Goal: Information Seeking & Learning: Check status

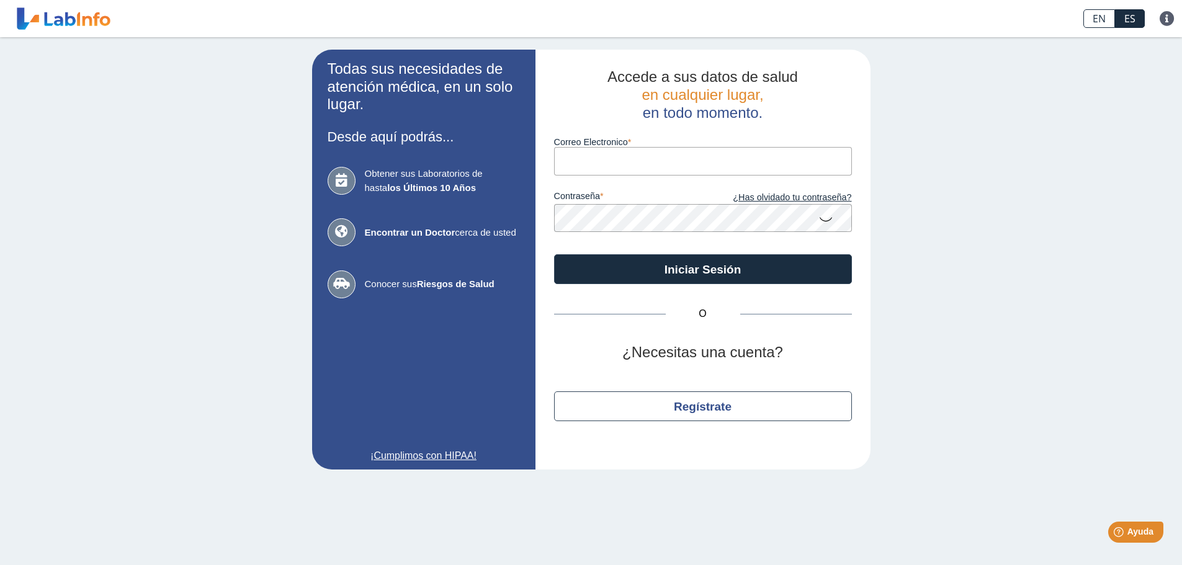
click at [663, 166] on input "Correo Electronico" at bounding box center [703, 161] width 298 height 28
type input "[PERSON_NAME][EMAIL_ADDRESS][PERSON_NAME][DOMAIN_NAME]"
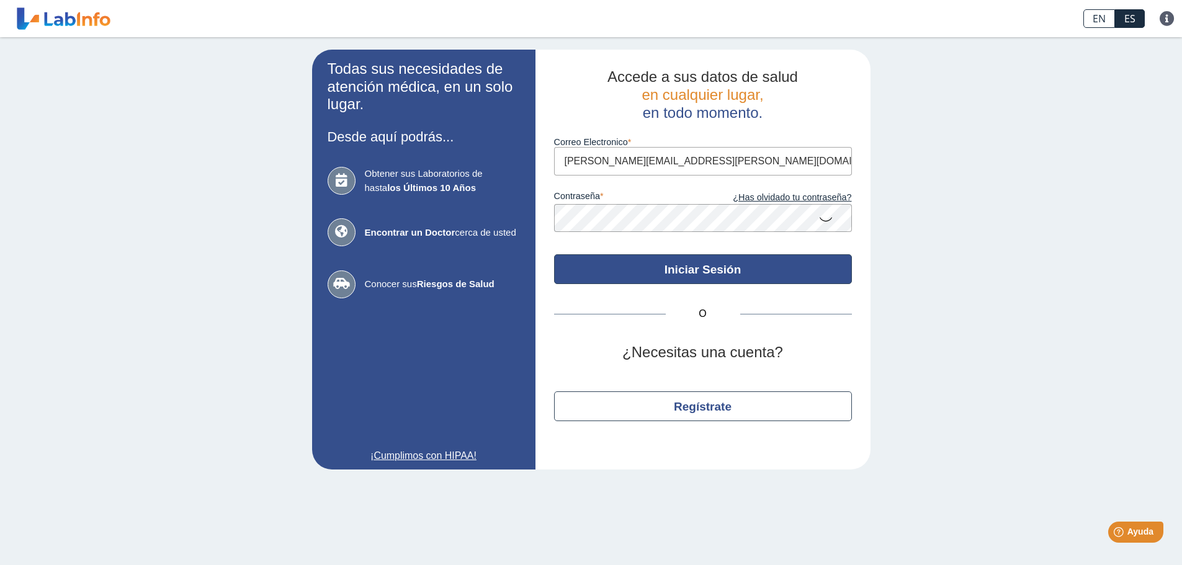
click at [663, 269] on button "Iniciar Sesión" at bounding box center [703, 269] width 298 height 30
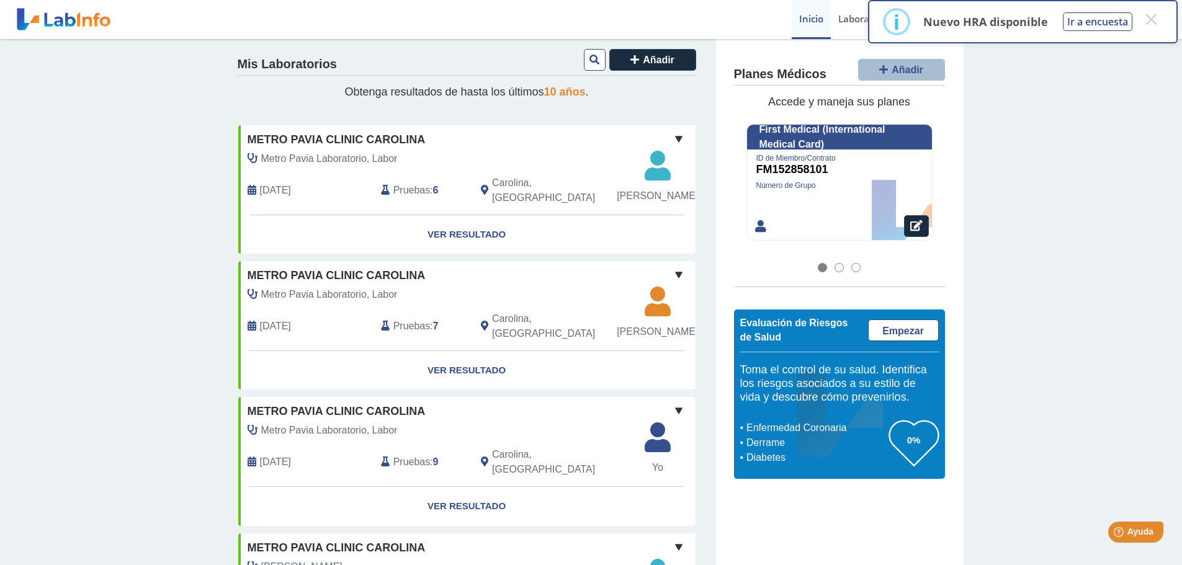
scroll to position [124, 0]
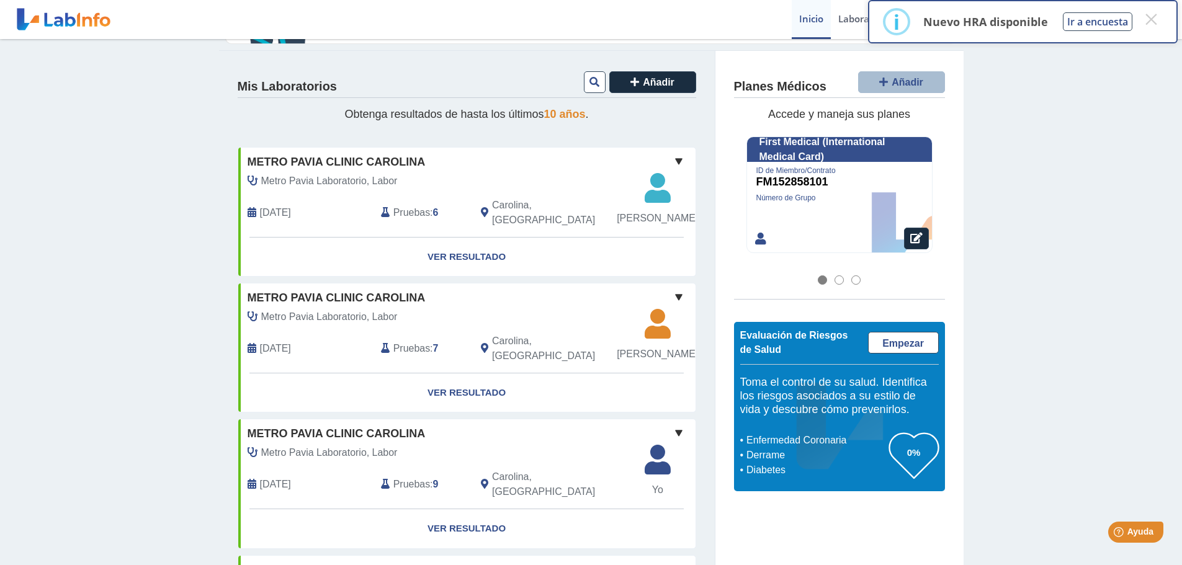
click at [675, 160] on span at bounding box center [678, 161] width 15 height 15
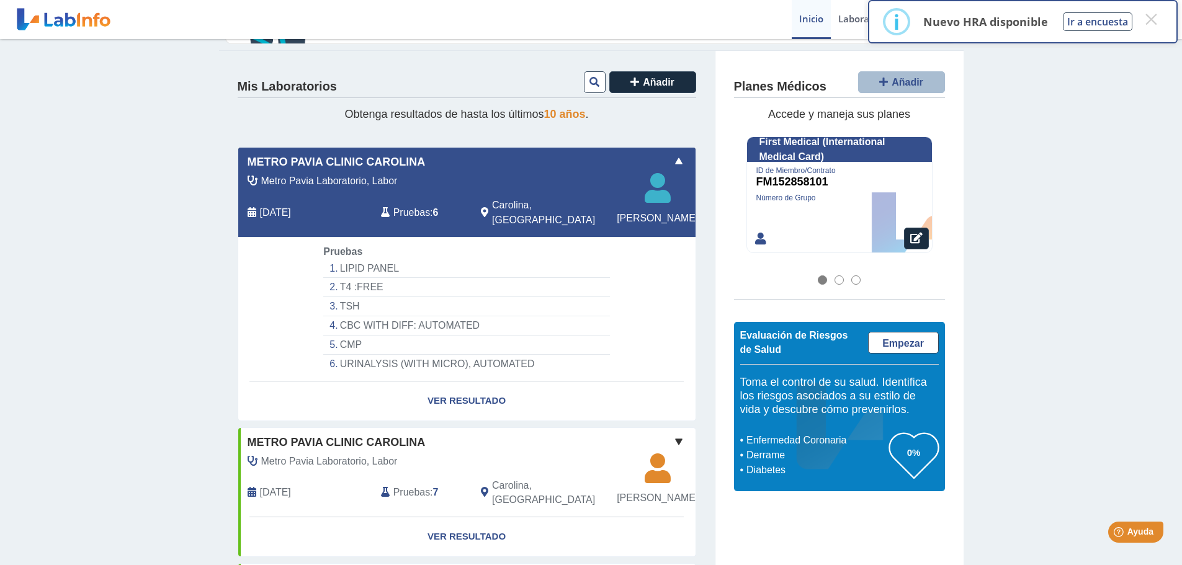
click at [675, 160] on span at bounding box center [678, 161] width 15 height 15
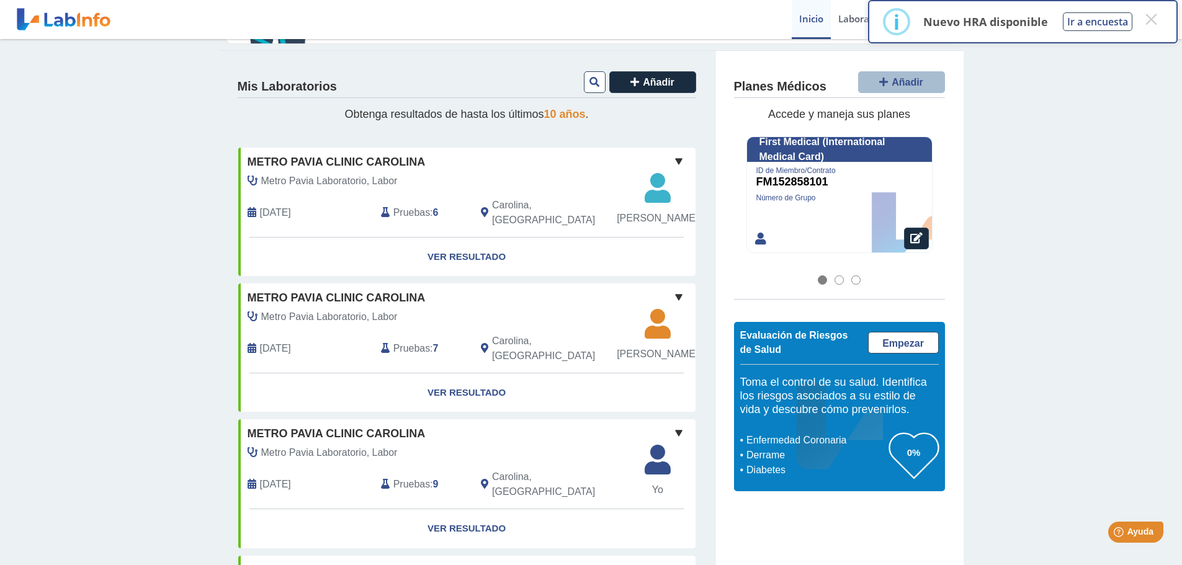
click at [341, 161] on span "Metro Pavia Clinic Carolina" at bounding box center [337, 162] width 178 height 17
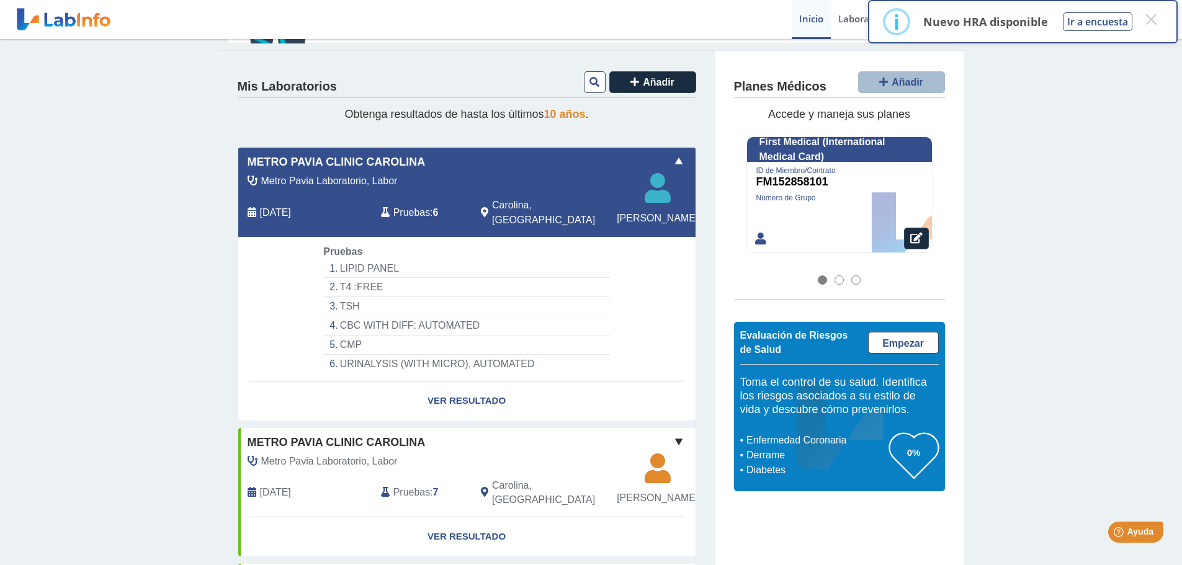
click at [677, 152] on div "Metro Pavia Clinic Carolina Metro Pavia Laboratorio, Labor [DATE] Pruebas : 6 C…" at bounding box center [466, 192] width 457 height 89
click at [674, 160] on span at bounding box center [678, 161] width 15 height 15
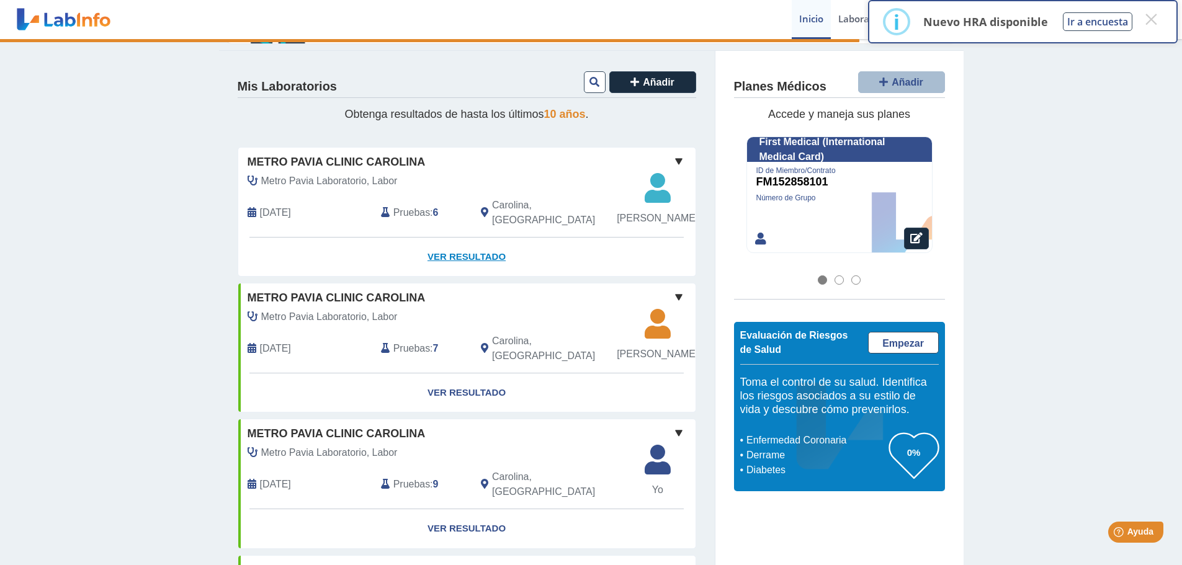
click at [478, 277] on link "Ver Resultado" at bounding box center [466, 257] width 457 height 39
click at [461, 275] on link "Ver Resultado" at bounding box center [466, 257] width 457 height 39
click at [1148, 17] on button "×" at bounding box center [1151, 19] width 22 height 22
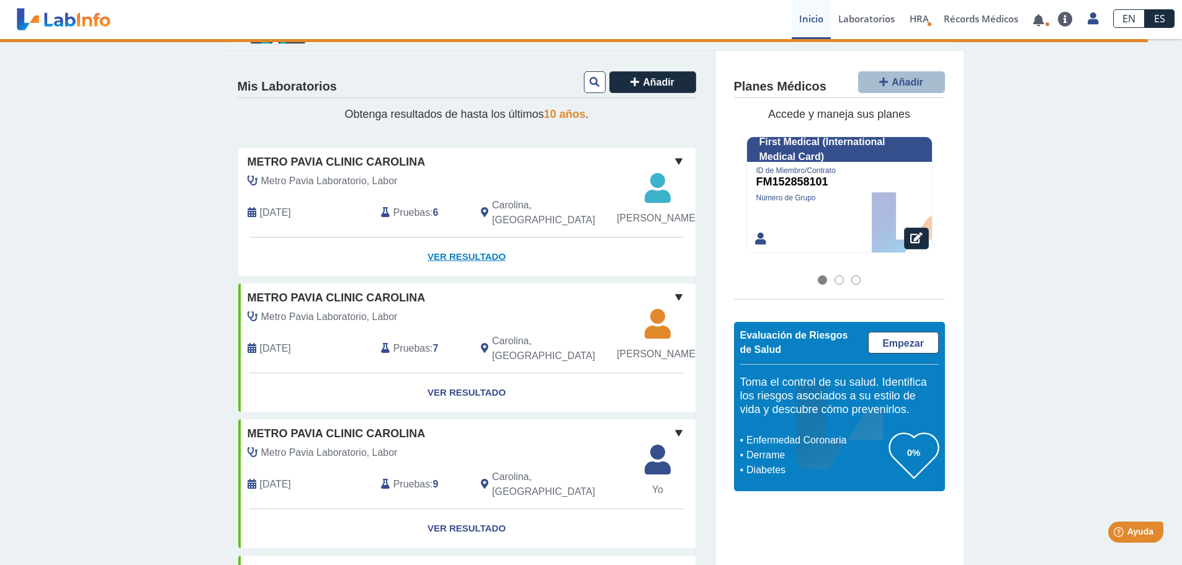
click at [461, 275] on link "Ver Resultado" at bounding box center [466, 257] width 457 height 39
click at [1045, 22] on link at bounding box center [1037, 20] width 25 height 9
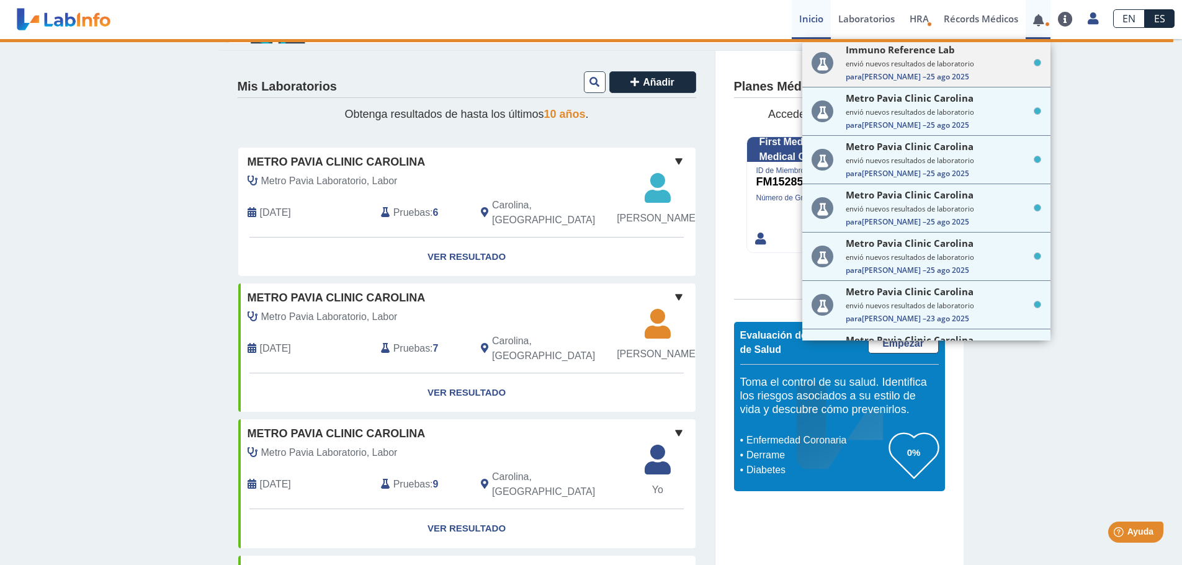
click at [940, 61] on small "envió nuevos resultados de laboratorio" at bounding box center [943, 63] width 195 height 9
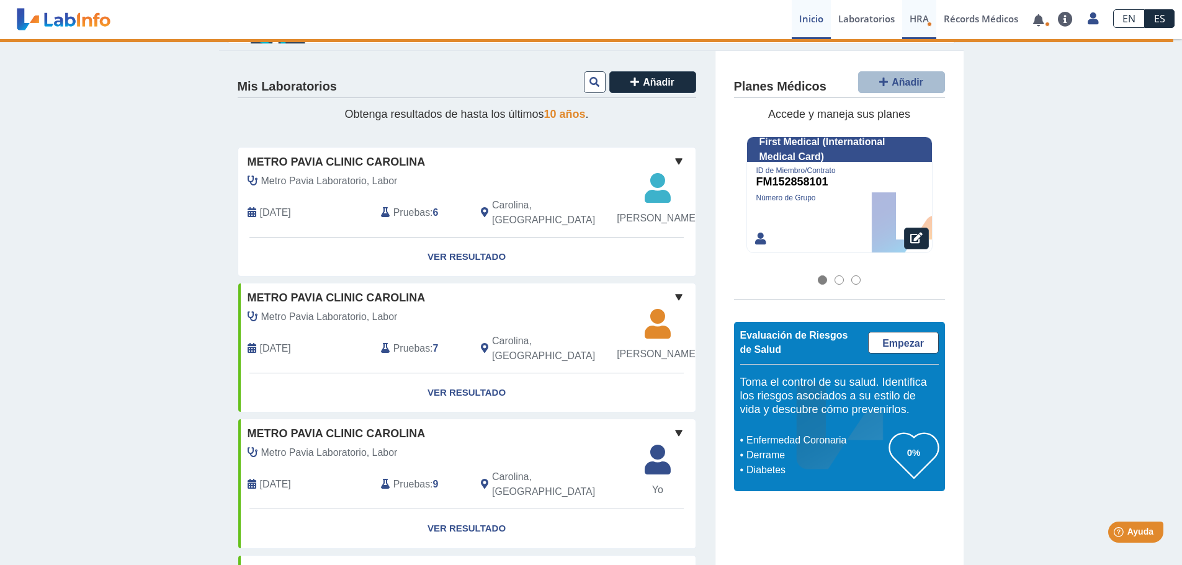
click at [919, 24] on span "HRA" at bounding box center [918, 18] width 19 height 12
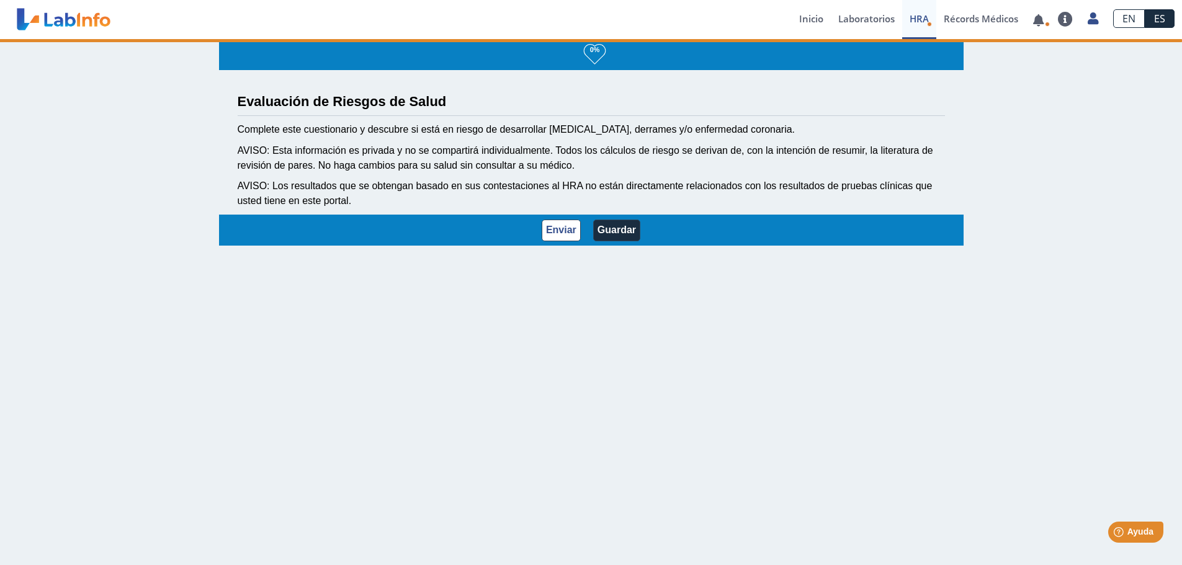
scroll to position [2, 0]
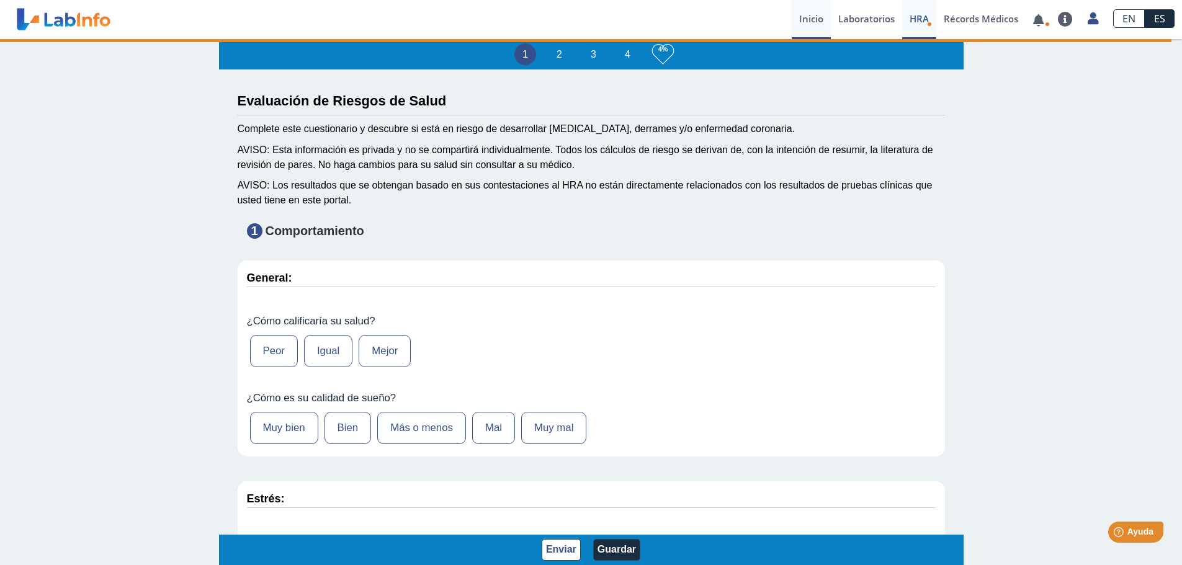
type input "[PERSON_NAME] [PERSON_NAME]"
type input "[DATE]"
select select
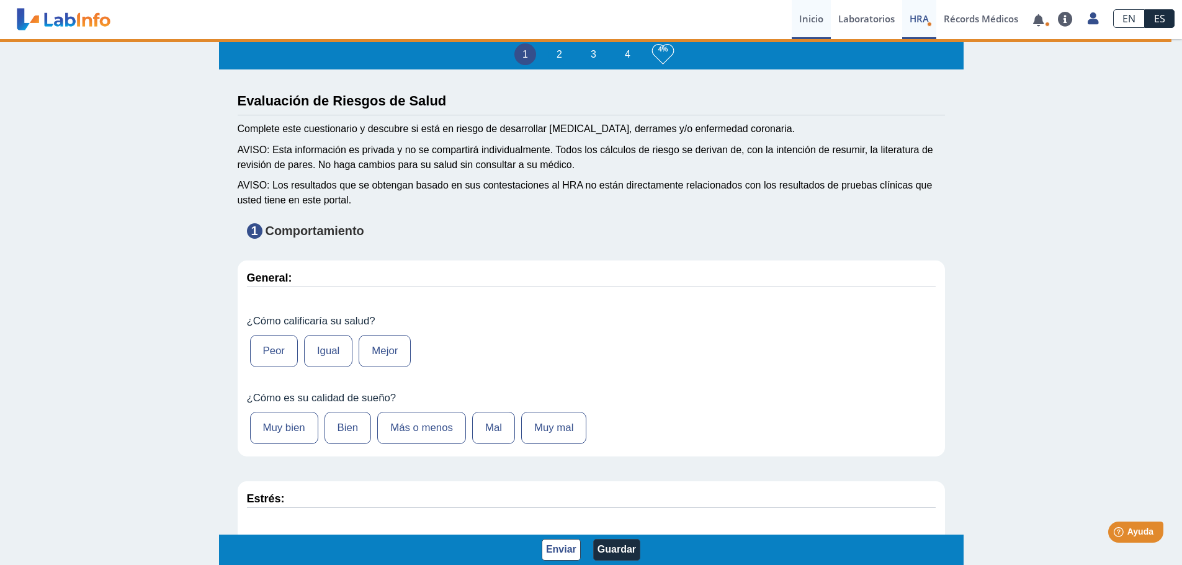
select select
click at [809, 27] on link "Inicio" at bounding box center [811, 19] width 39 height 39
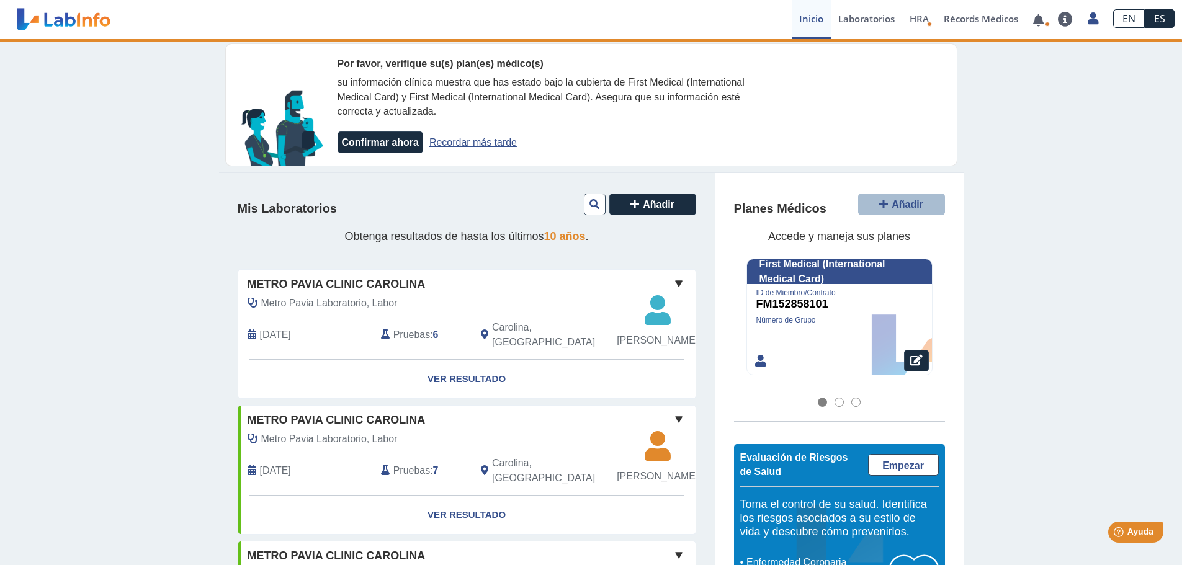
scroll to position [124, 0]
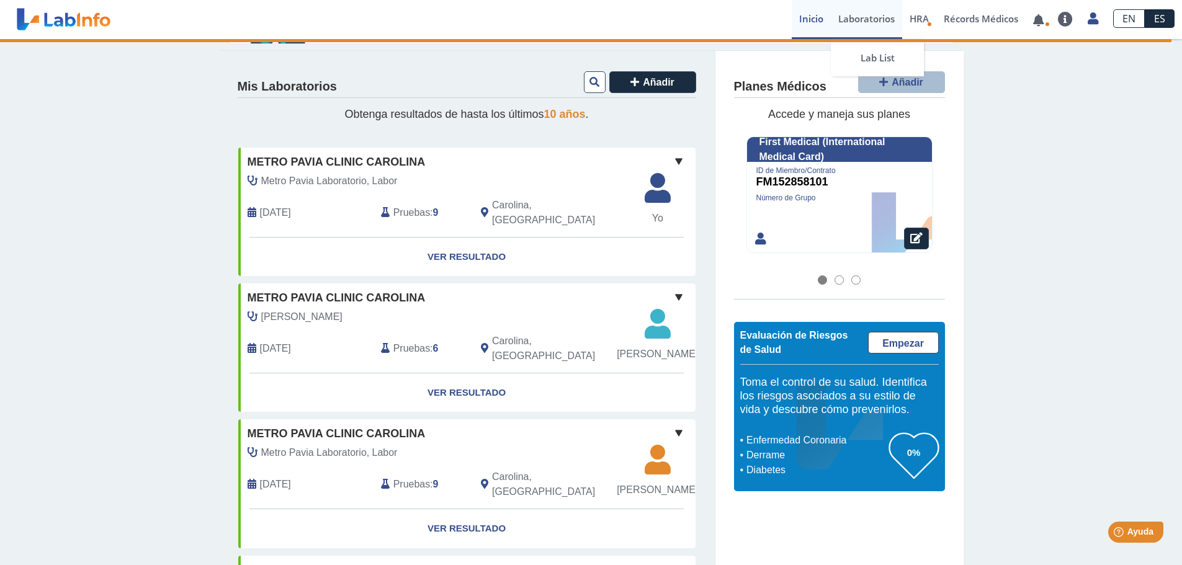
click at [874, 22] on link "Laboratorios" at bounding box center [866, 19] width 71 height 39
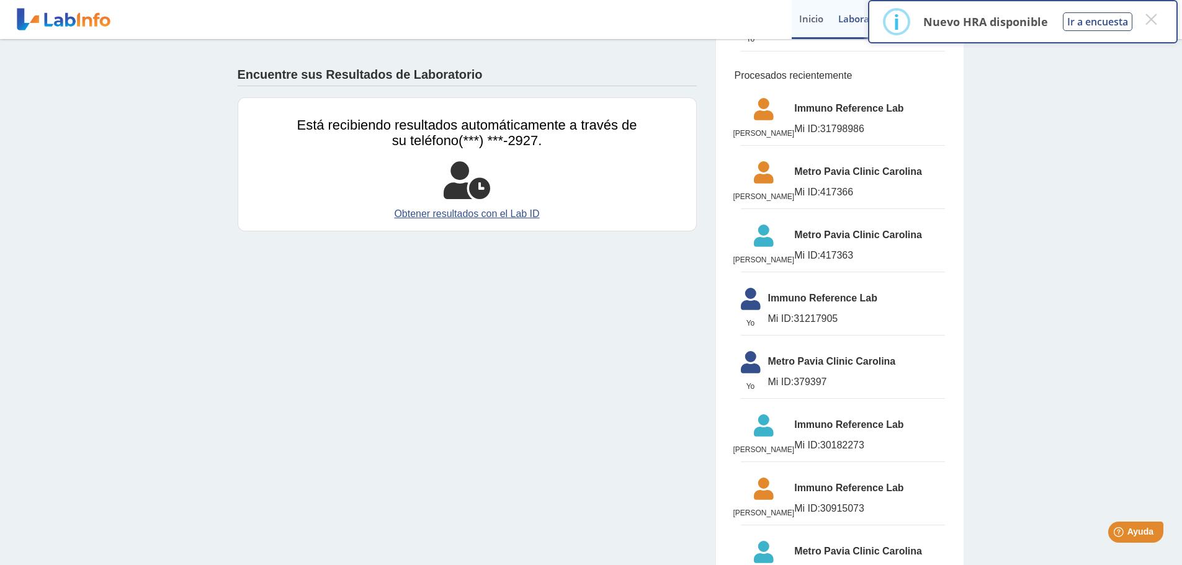
click at [815, 20] on link "Inicio" at bounding box center [811, 19] width 39 height 39
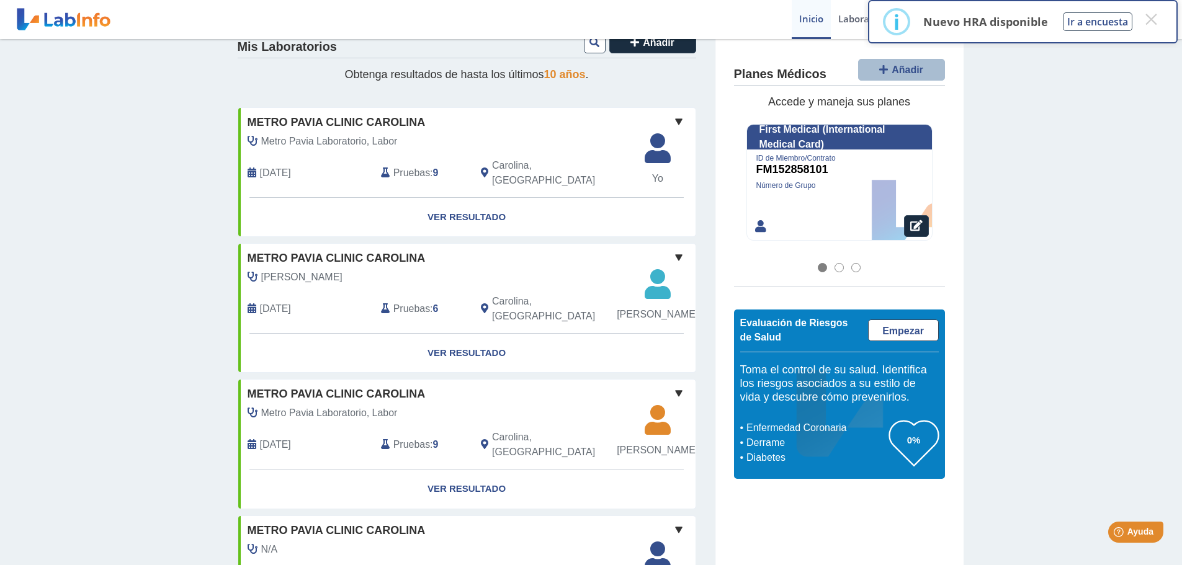
scroll to position [186, 0]
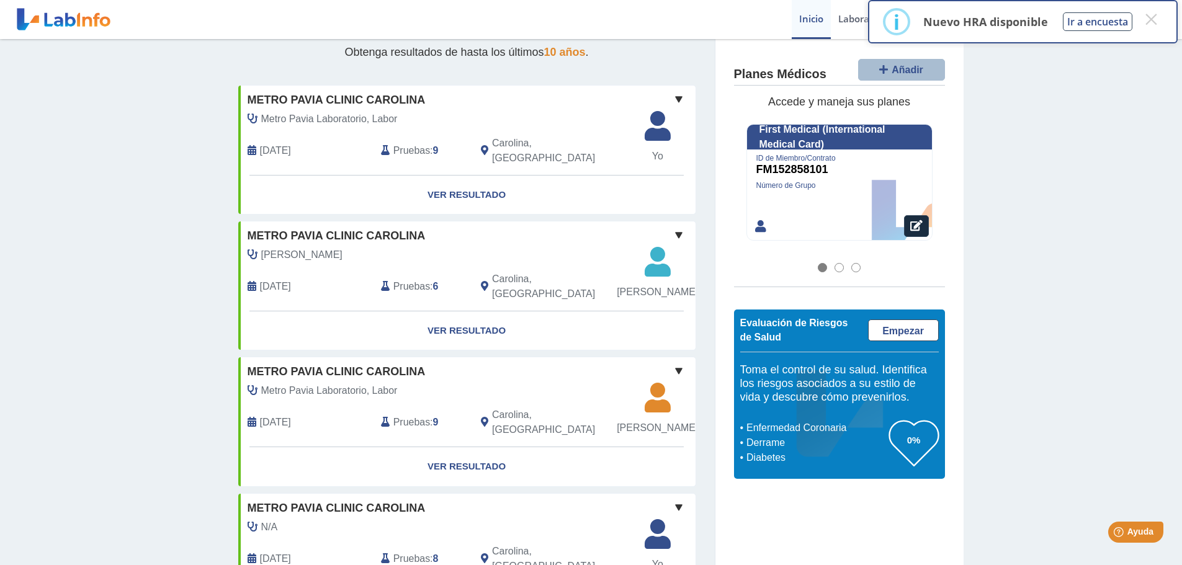
click at [671, 228] on span at bounding box center [678, 235] width 15 height 15
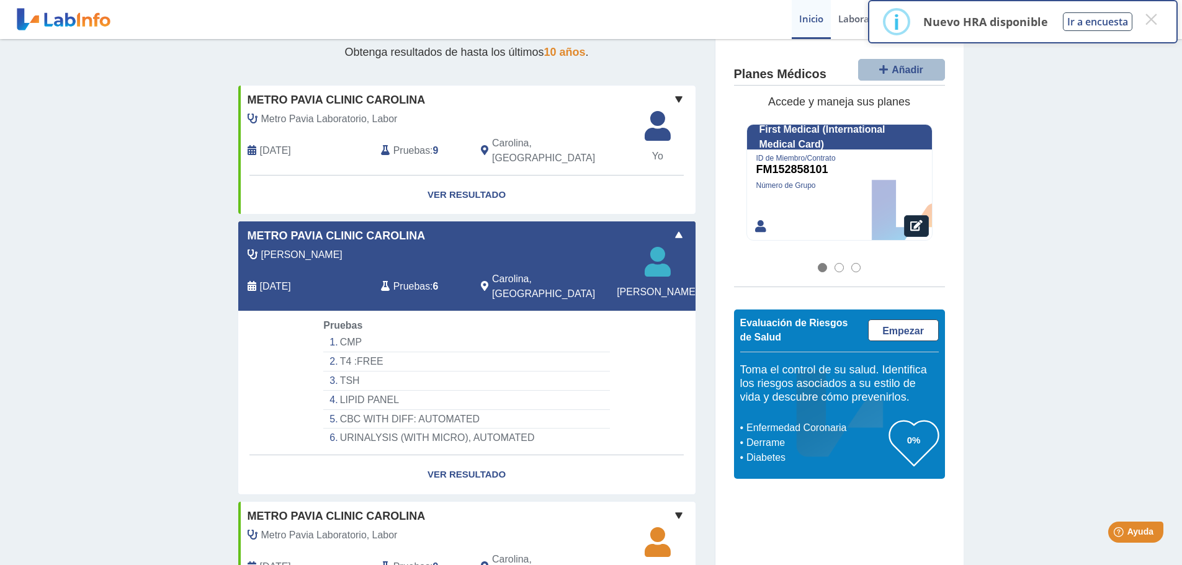
click at [671, 228] on span at bounding box center [678, 235] width 15 height 15
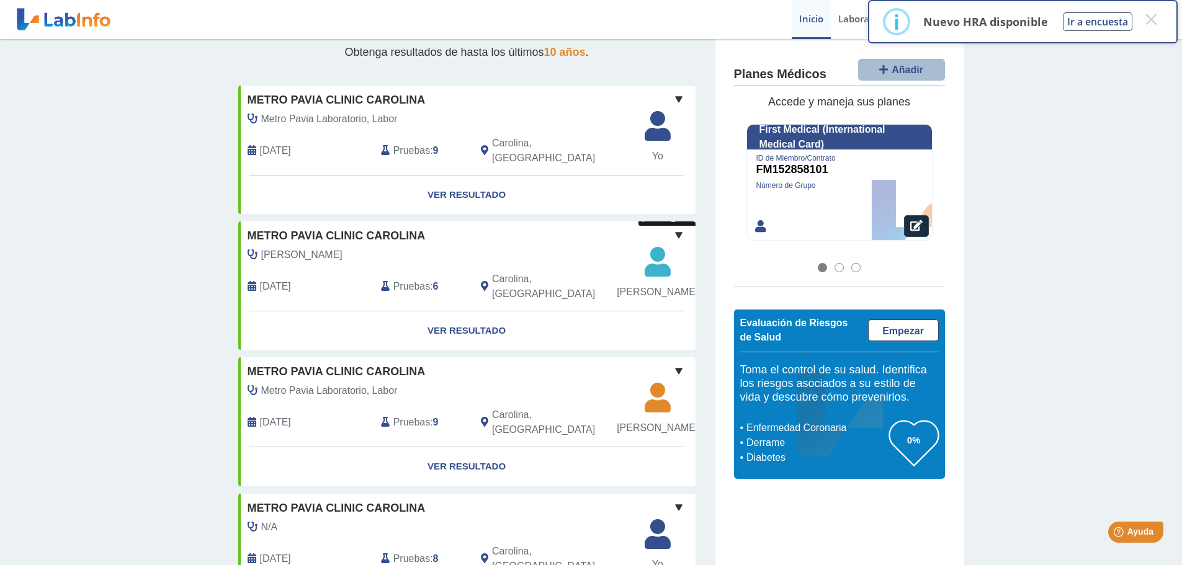
click at [658, 285] on span "[PERSON_NAME]" at bounding box center [657, 292] width 81 height 15
click at [649, 286] on span "[PERSON_NAME]" at bounding box center [657, 292] width 81 height 15
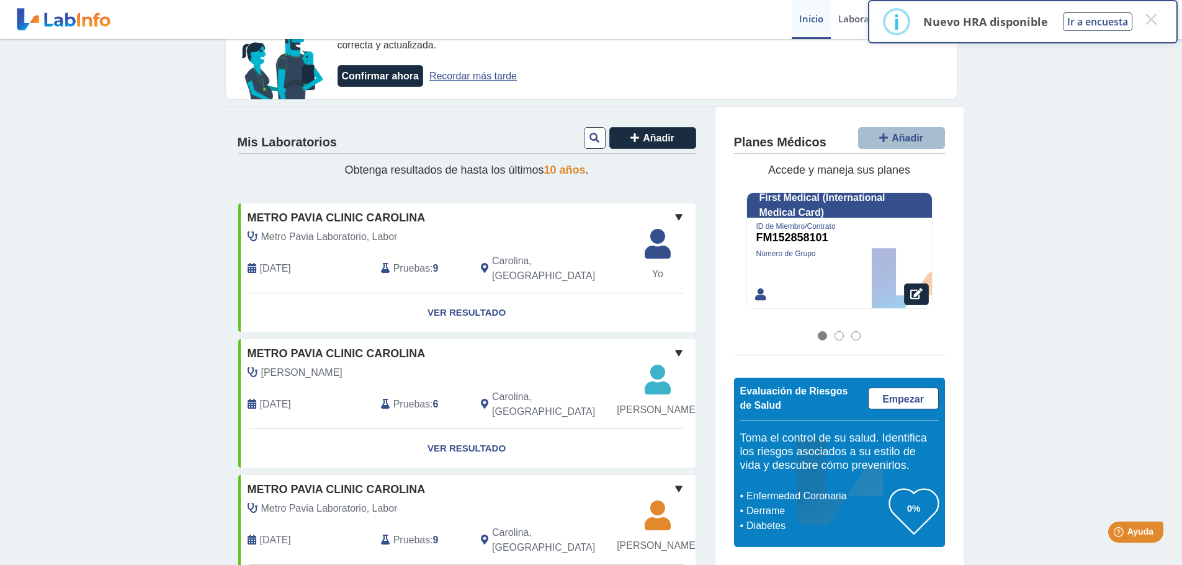
scroll to position [0, 0]
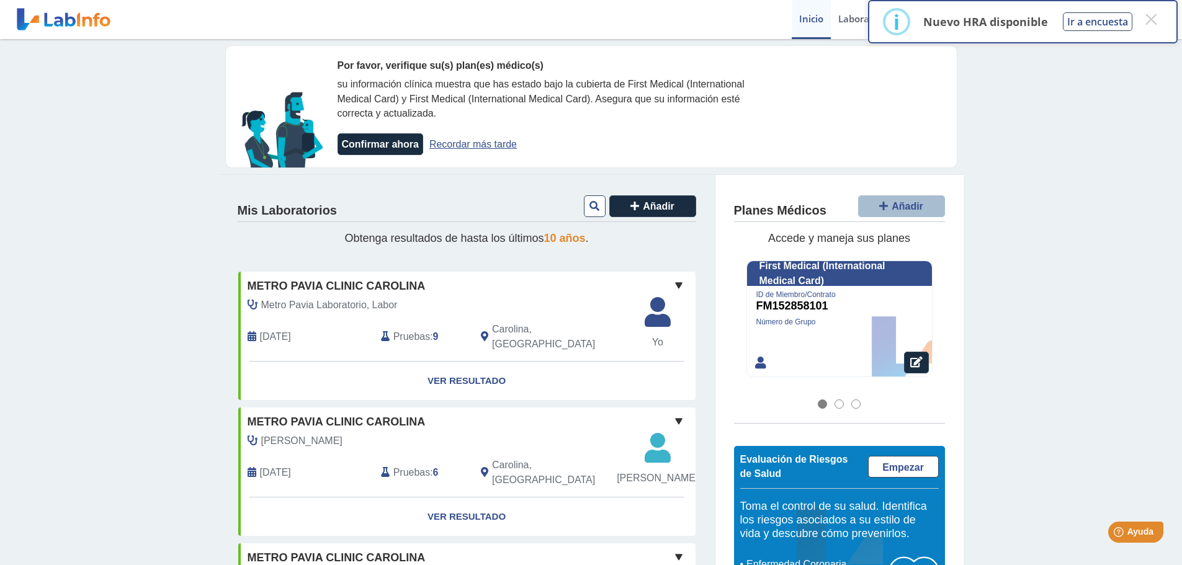
click at [464, 147] on link "Recordar más tarde" at bounding box center [472, 144] width 87 height 11
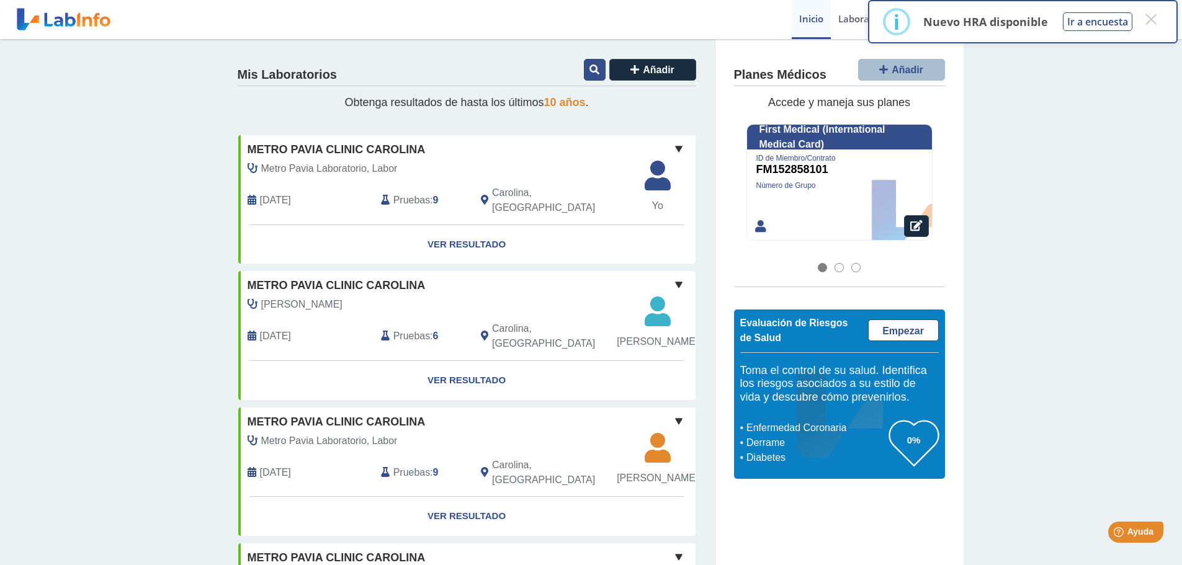
click at [584, 69] on button at bounding box center [595, 70] width 22 height 22
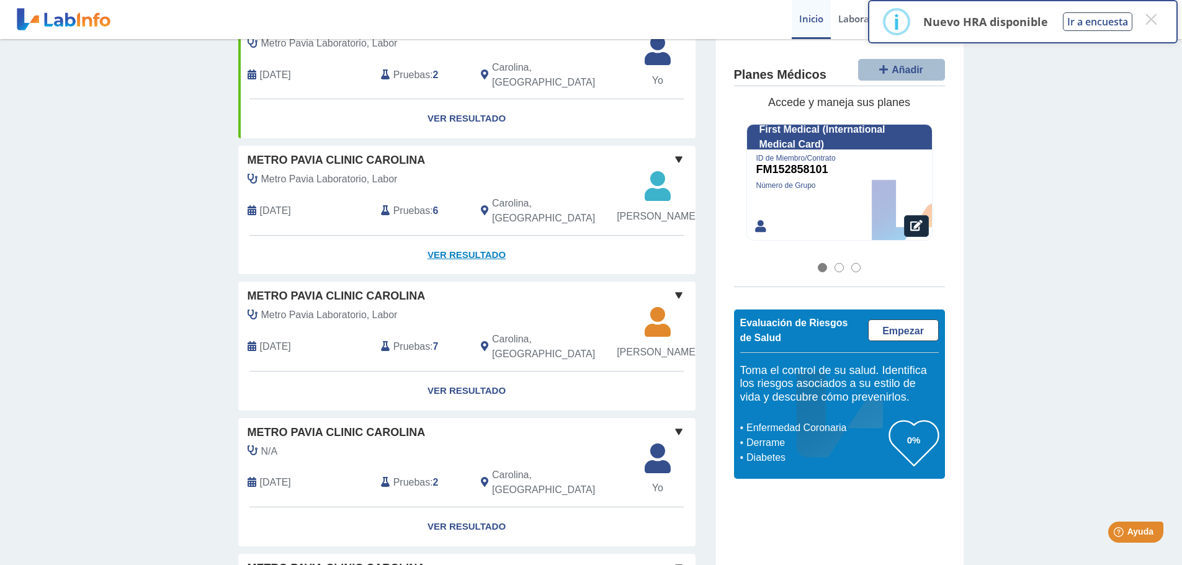
scroll to position [993, 0]
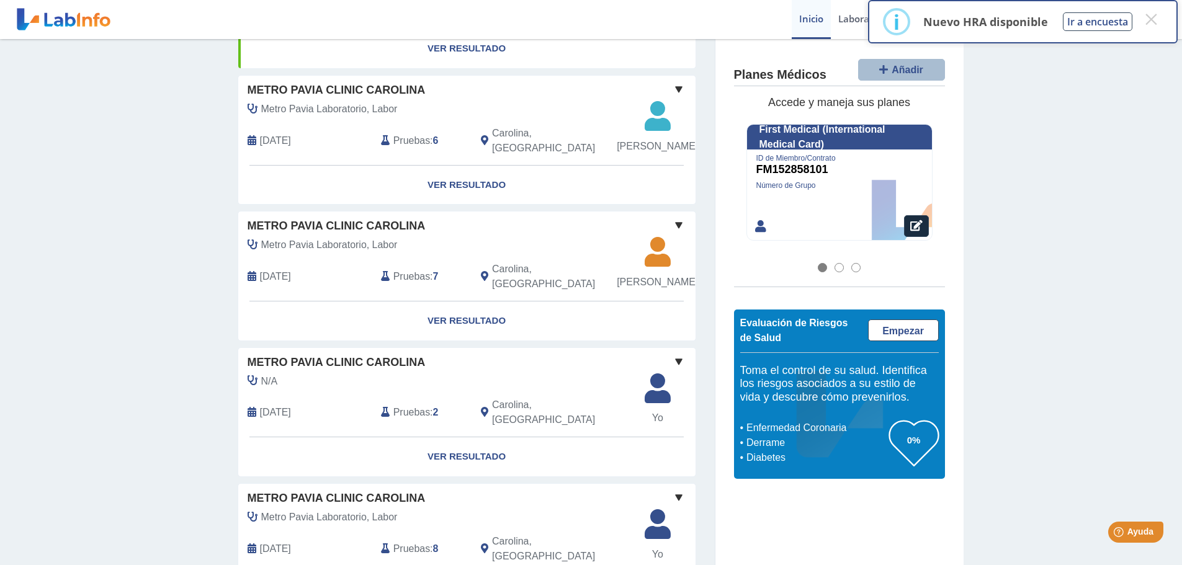
click at [298, 110] on span "Metro Pavia Laboratorio, Labor" at bounding box center [329, 109] width 136 height 15
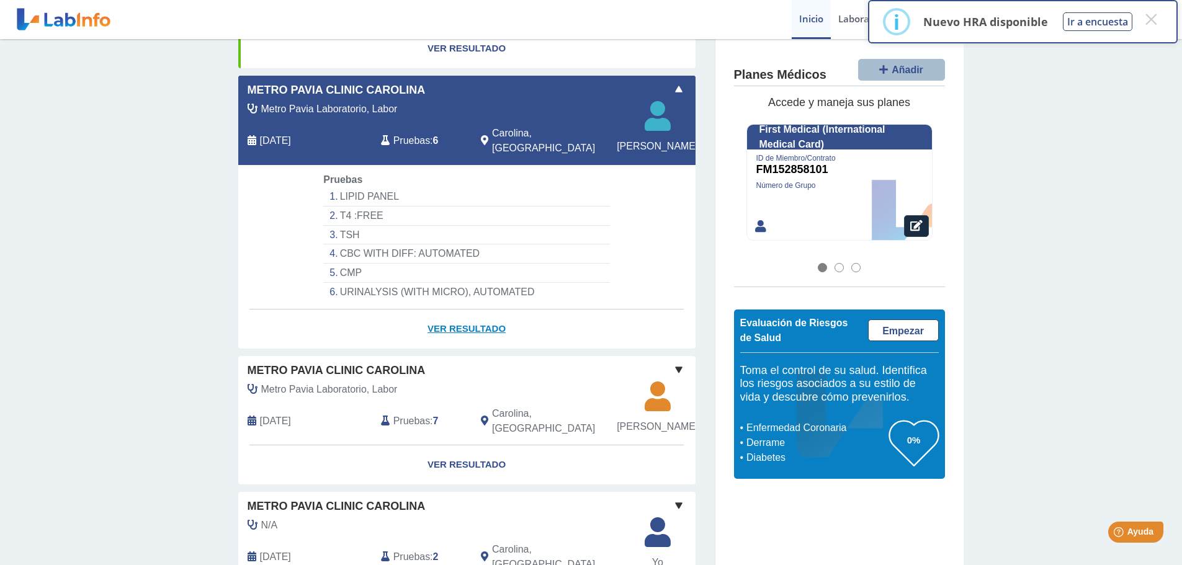
click at [471, 337] on link "Ver Resultado" at bounding box center [466, 329] width 457 height 39
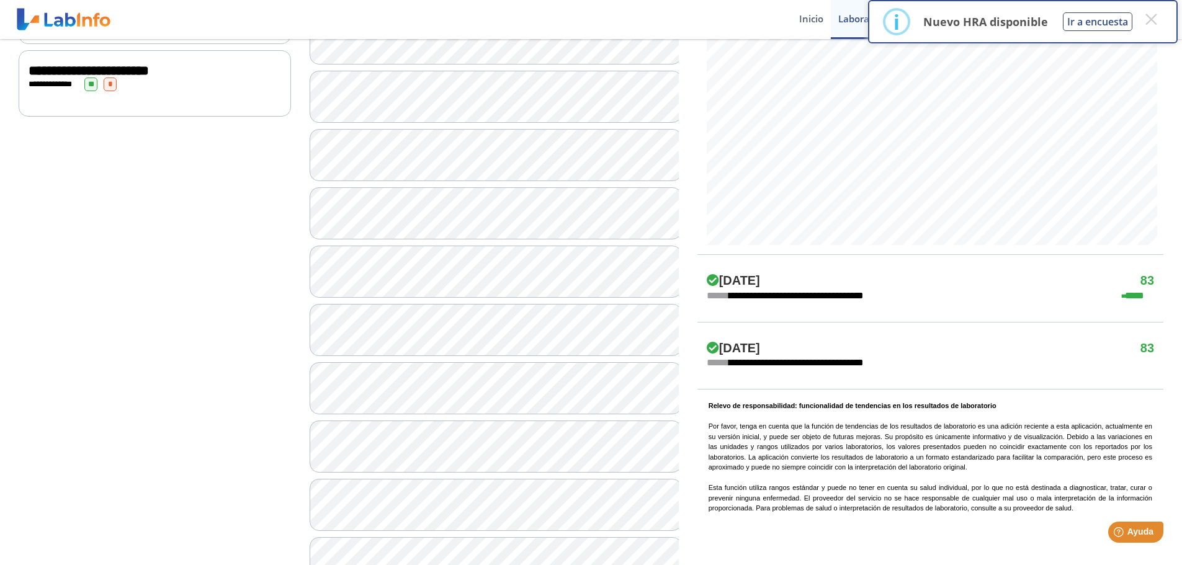
scroll to position [496, 0]
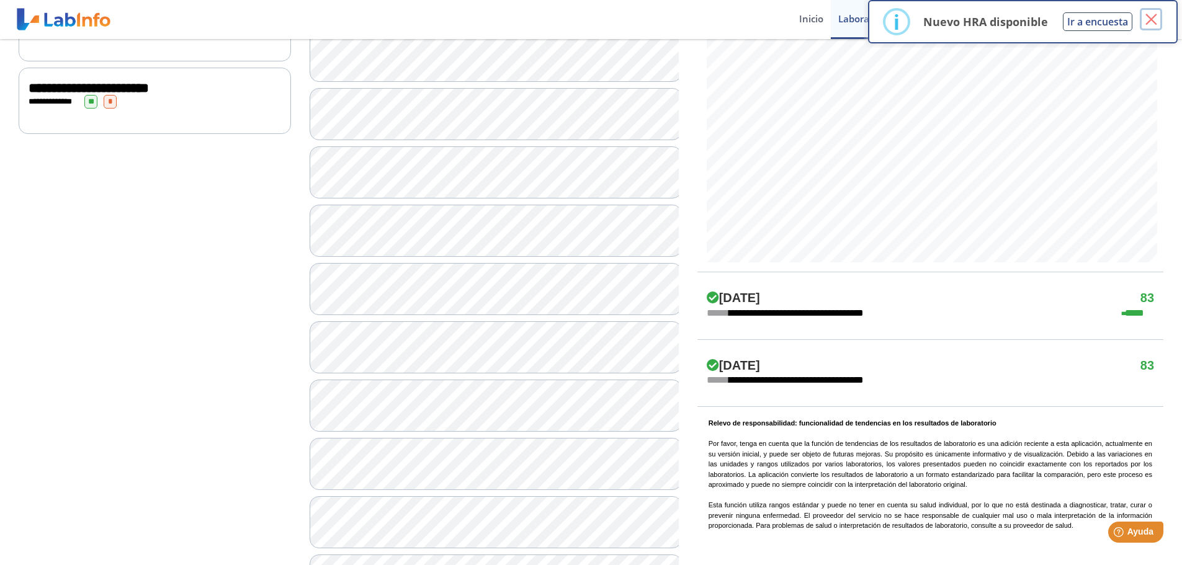
click at [1158, 17] on button "×" at bounding box center [1151, 19] width 22 height 22
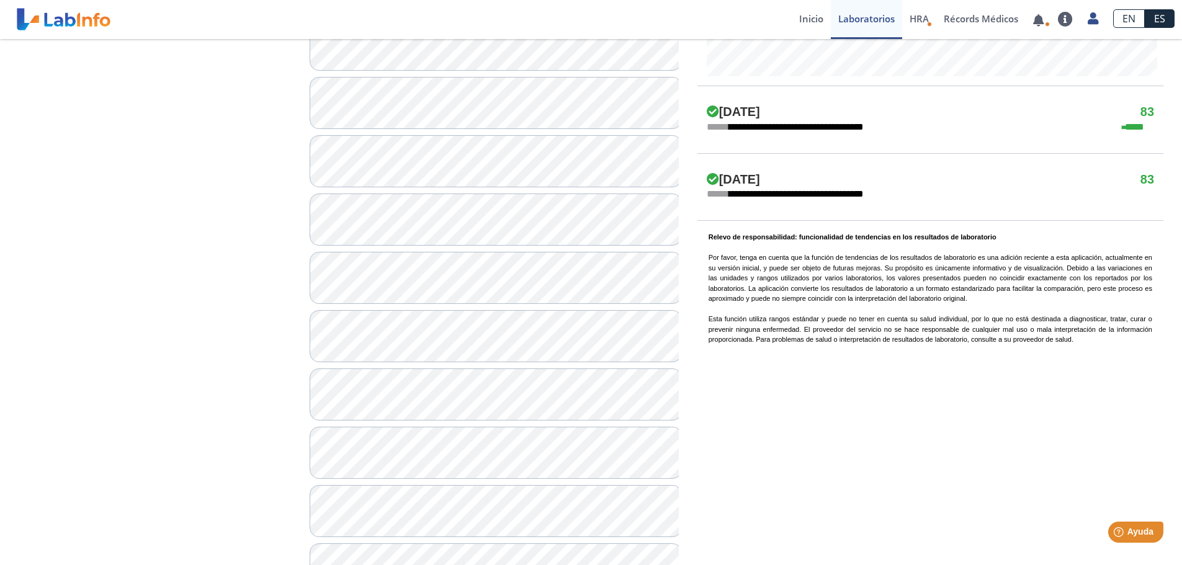
scroll to position [744, 0]
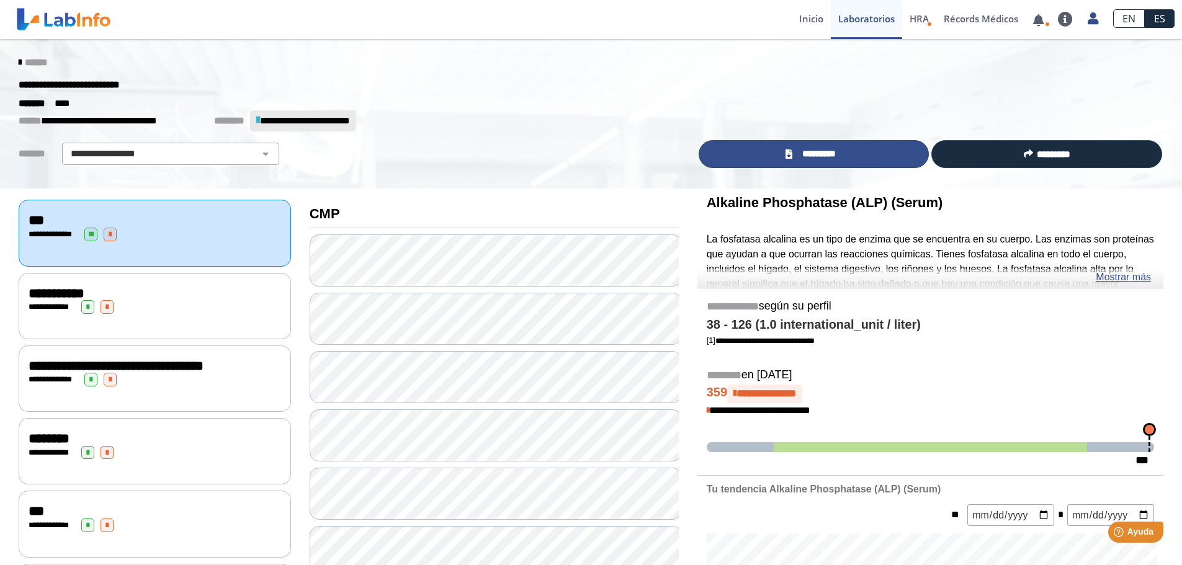
click at [743, 159] on link "*********" at bounding box center [813, 154] width 231 height 28
click at [19, 65] on link "******" at bounding box center [33, 62] width 29 height 9
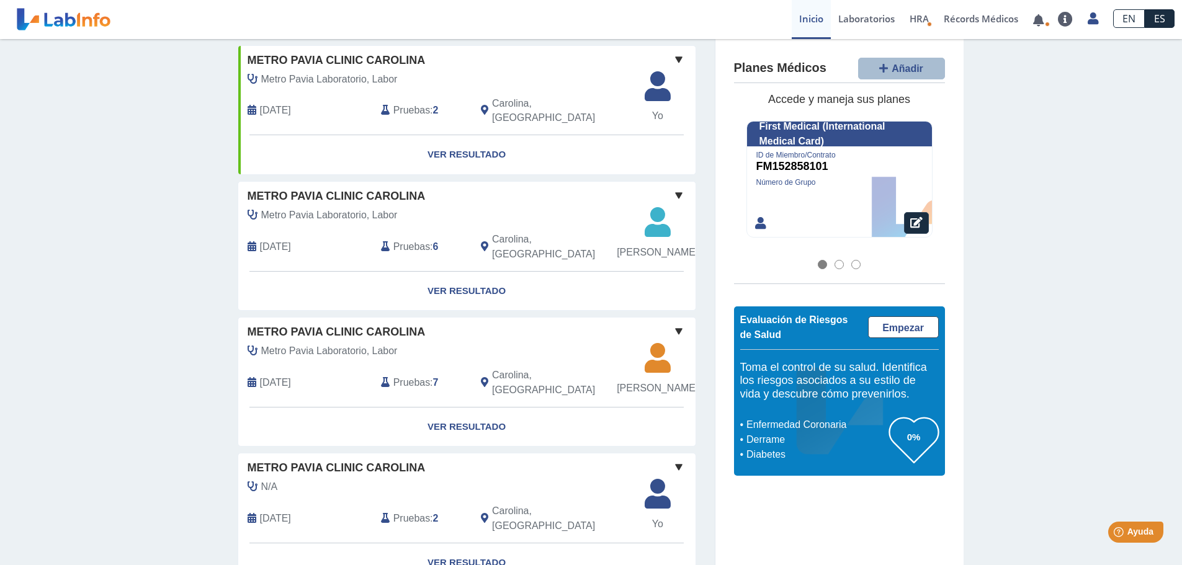
scroll to position [806, 0]
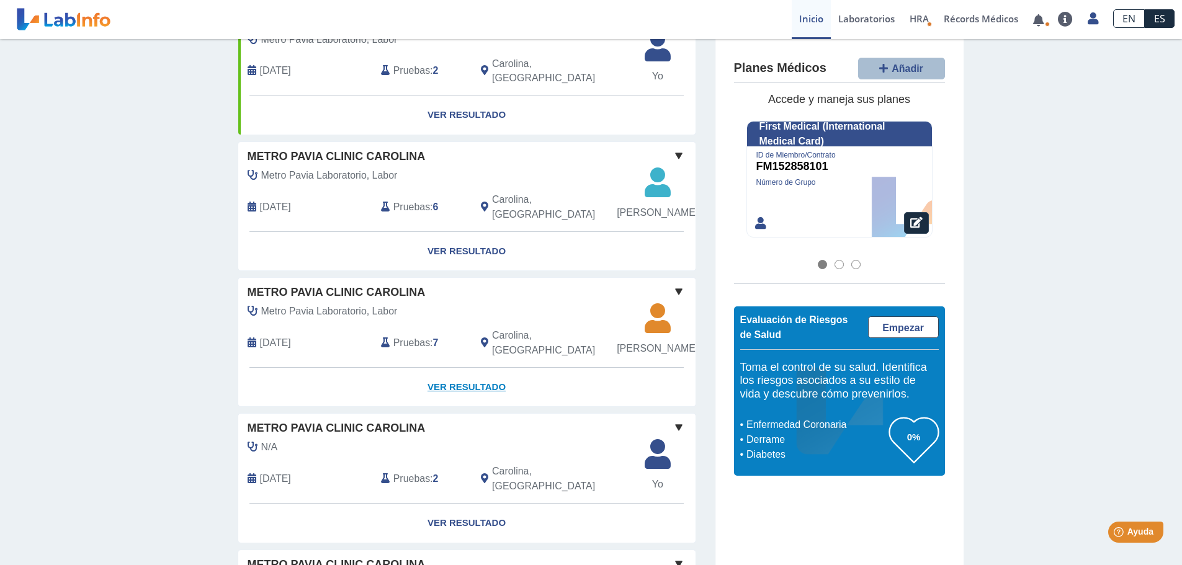
click at [449, 407] on link "Ver Resultado" at bounding box center [466, 387] width 457 height 39
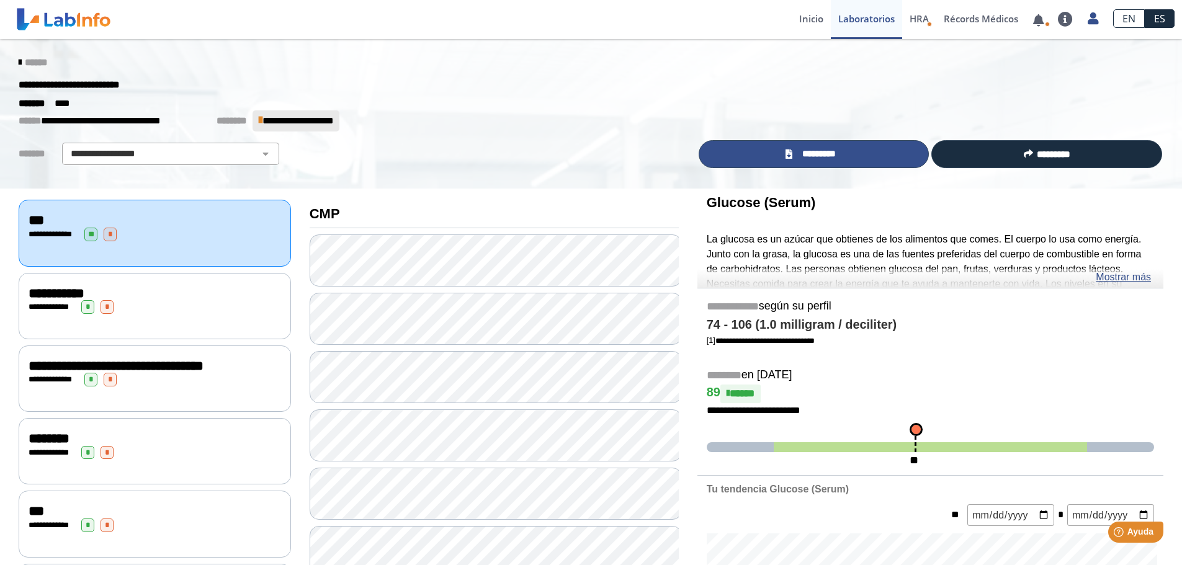
click at [845, 158] on link "*********" at bounding box center [813, 154] width 231 height 28
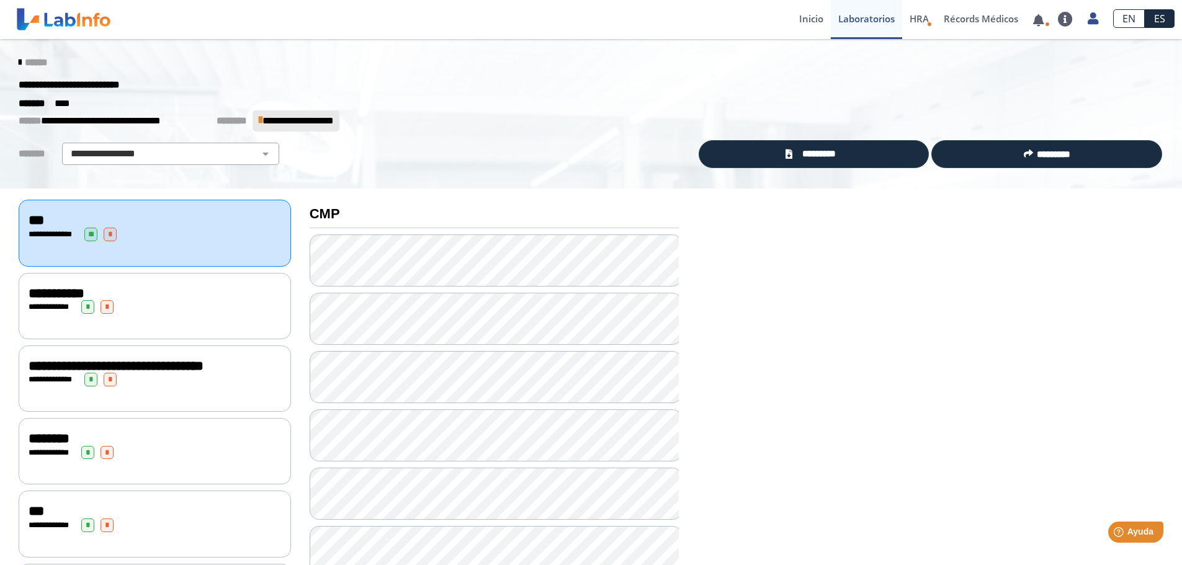
click at [19, 61] on icon at bounding box center [20, 63] width 2 height 10
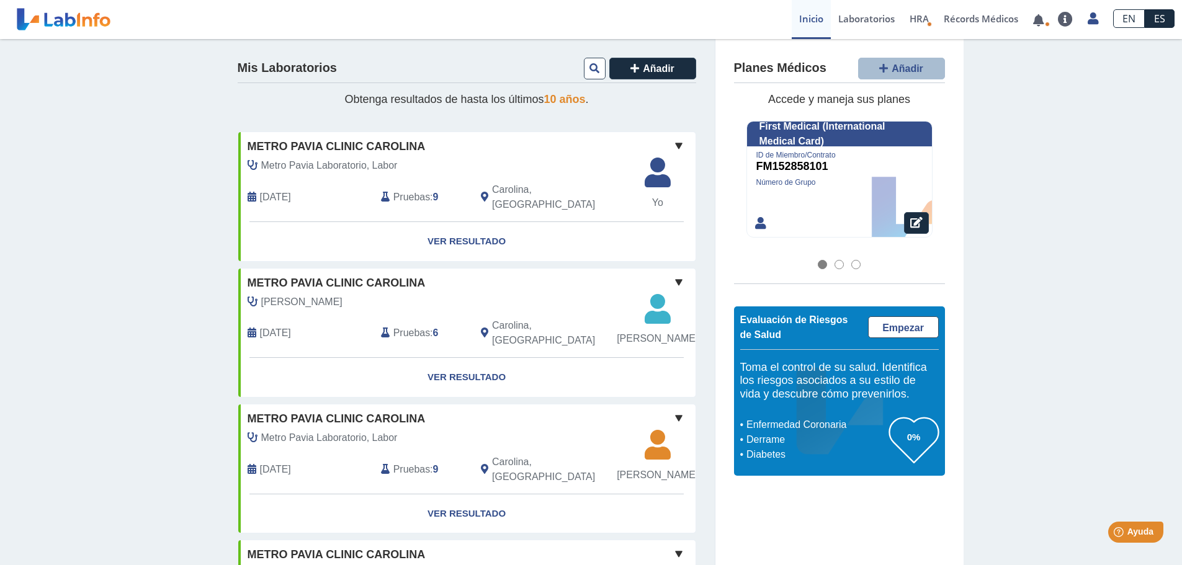
click at [834, 264] on div at bounding box center [838, 264] width 9 height 9
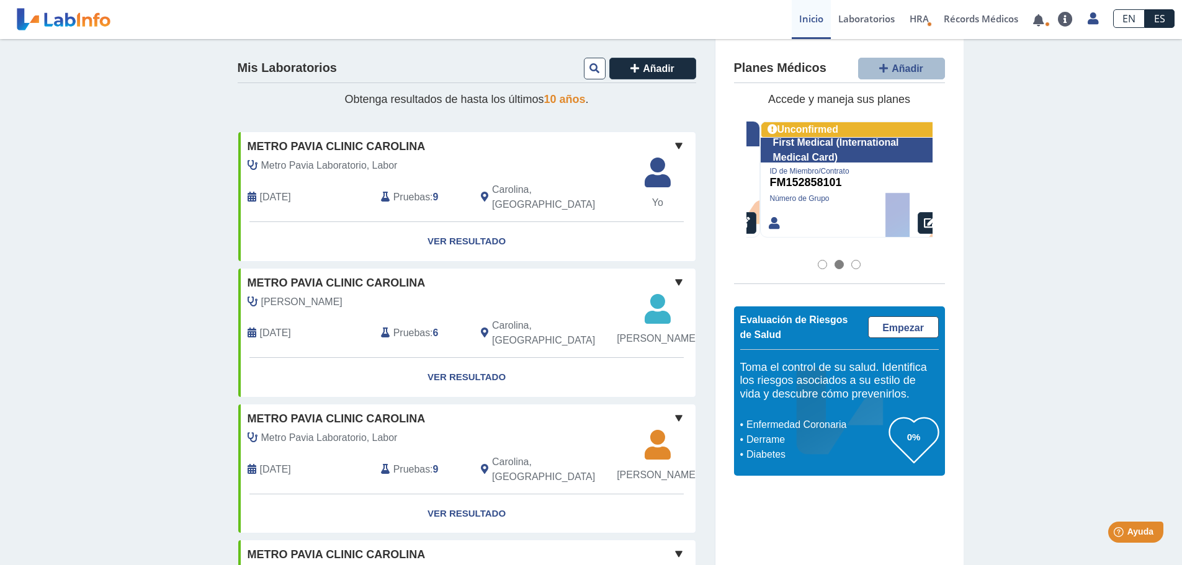
scroll to position [0, 186]
click at [818, 265] on div at bounding box center [822, 264] width 9 height 9
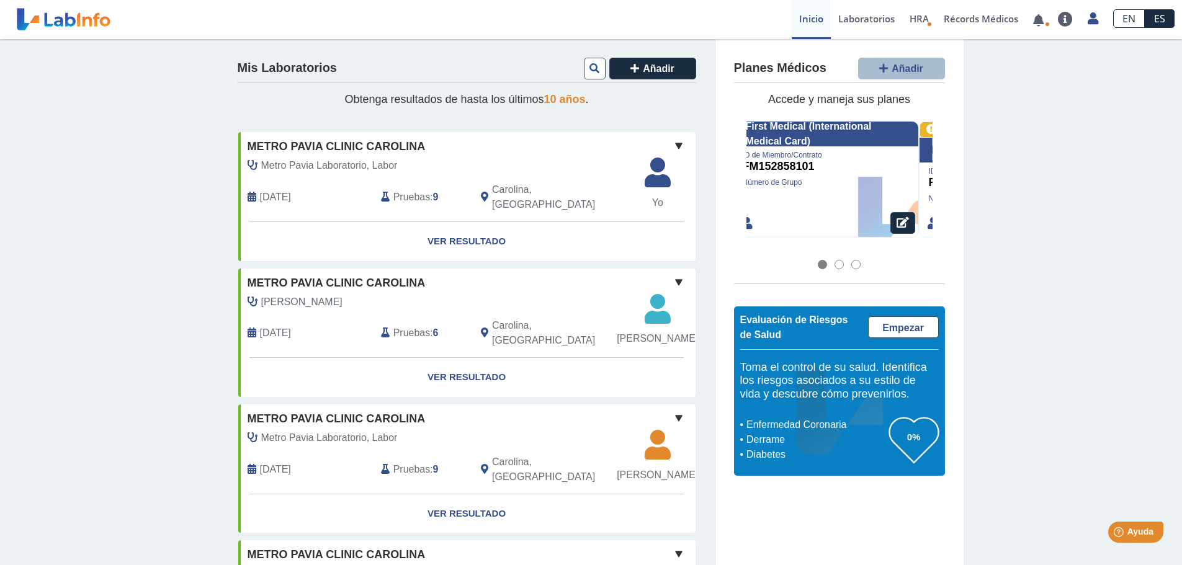
scroll to position [0, 0]
click at [834, 264] on div at bounding box center [838, 264] width 9 height 9
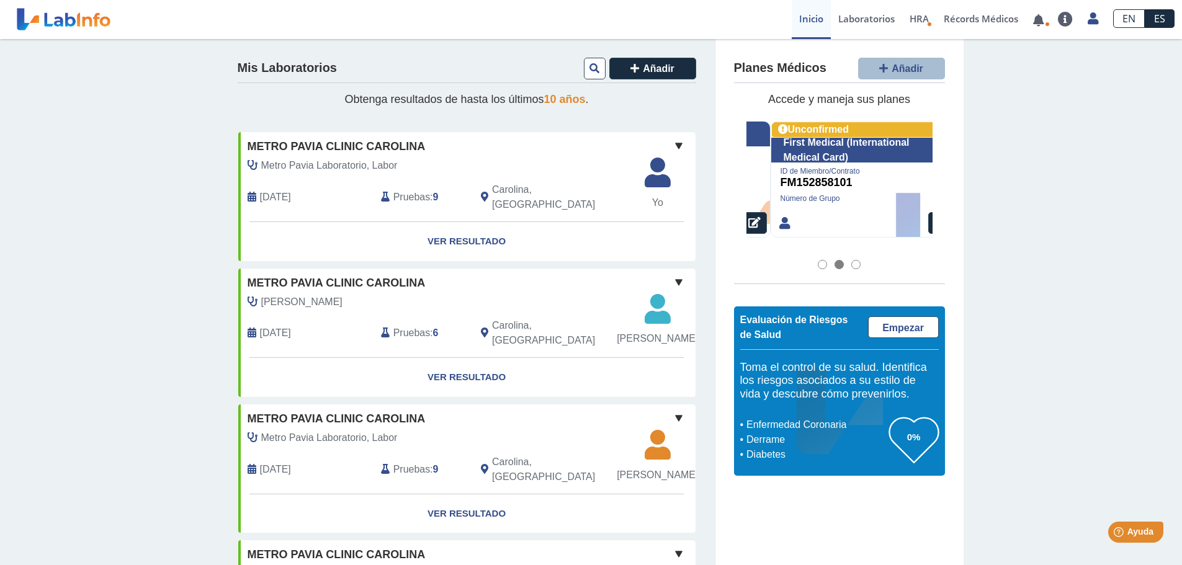
scroll to position [0, 186]
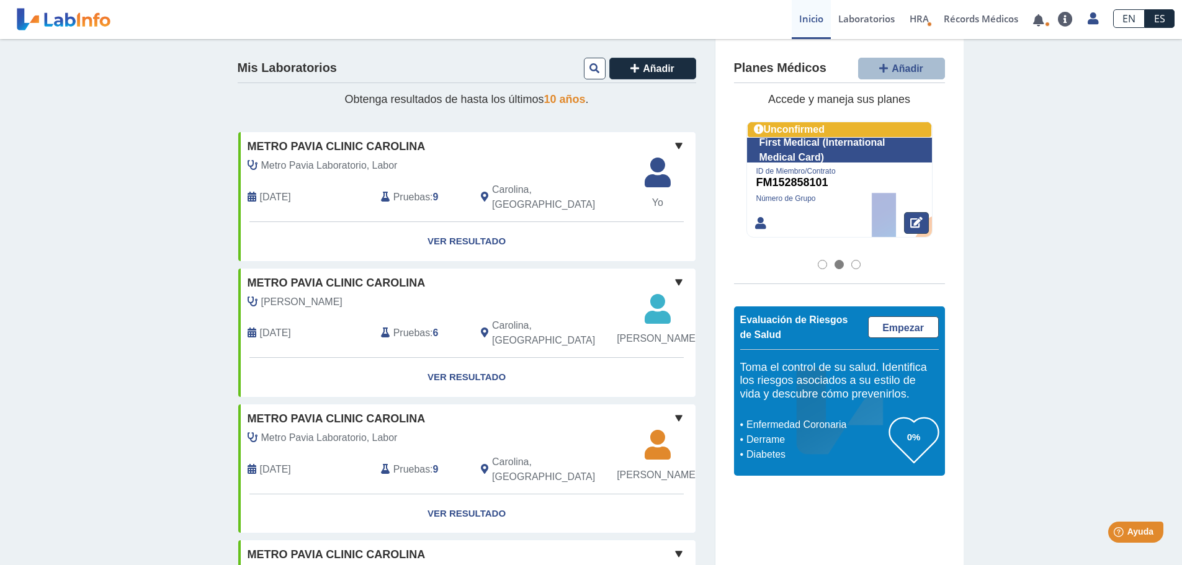
click at [912, 225] on icon at bounding box center [916, 222] width 12 height 11
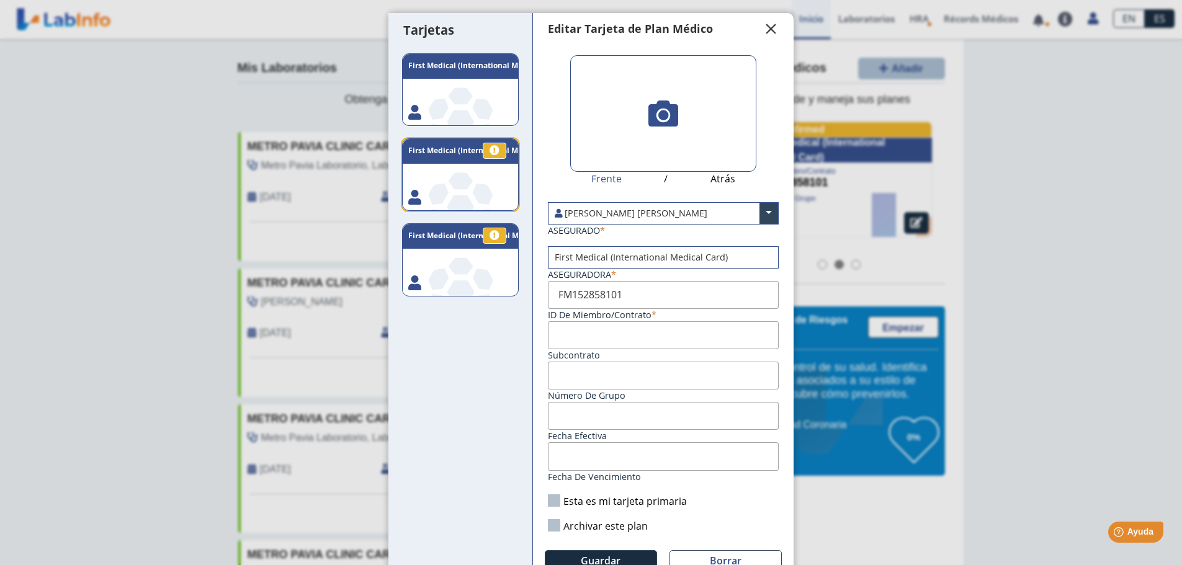
click at [771, 28] on span "" at bounding box center [771, 29] width 15 height 15
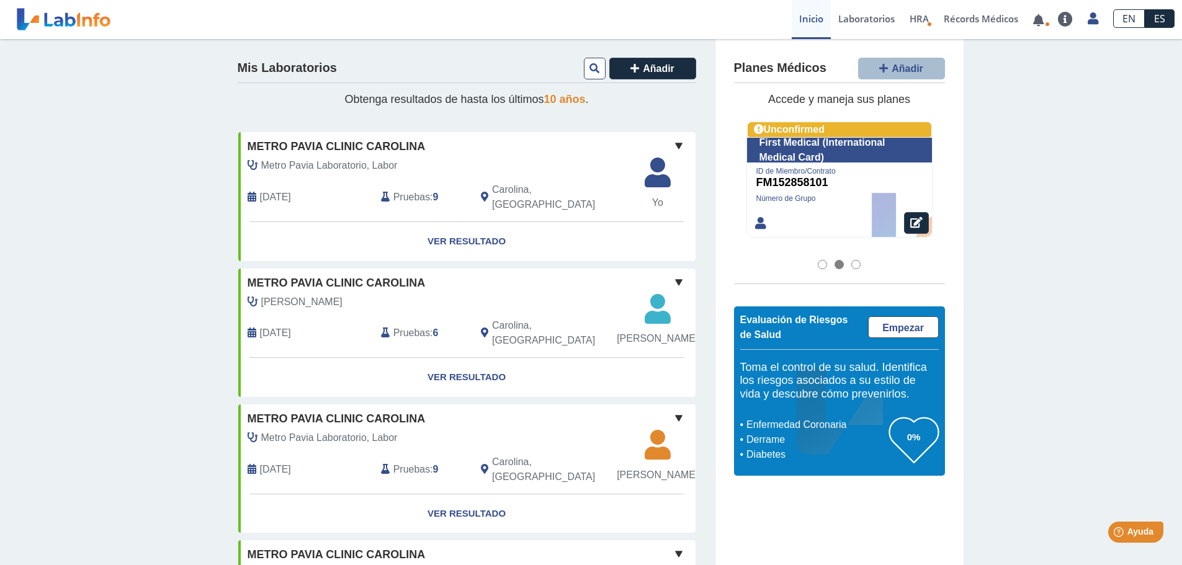
click at [818, 264] on div at bounding box center [822, 264] width 9 height 9
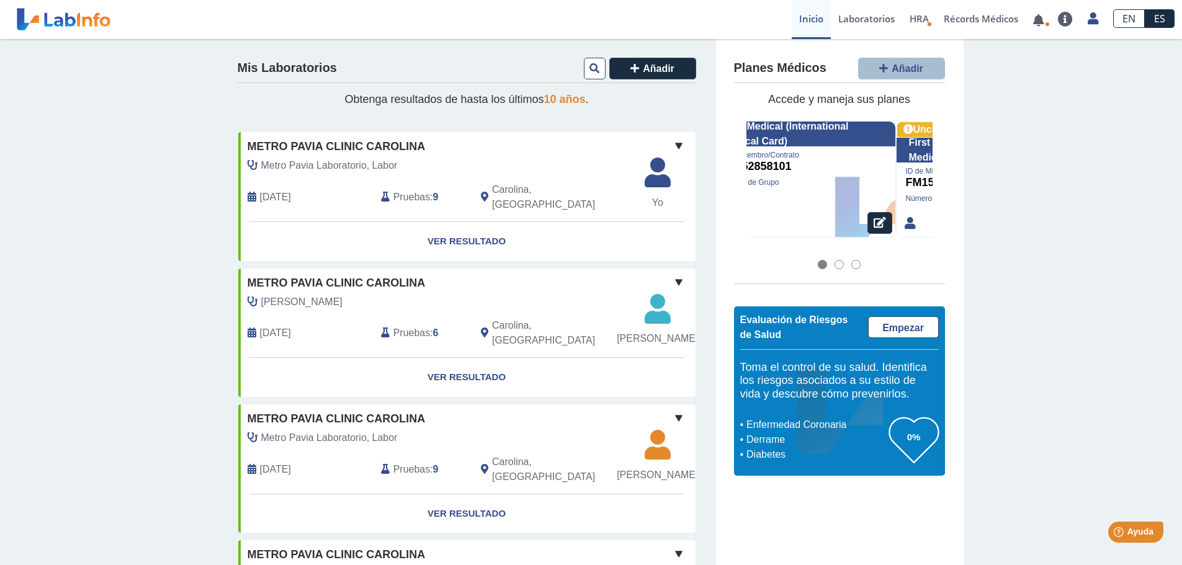
scroll to position [0, 0]
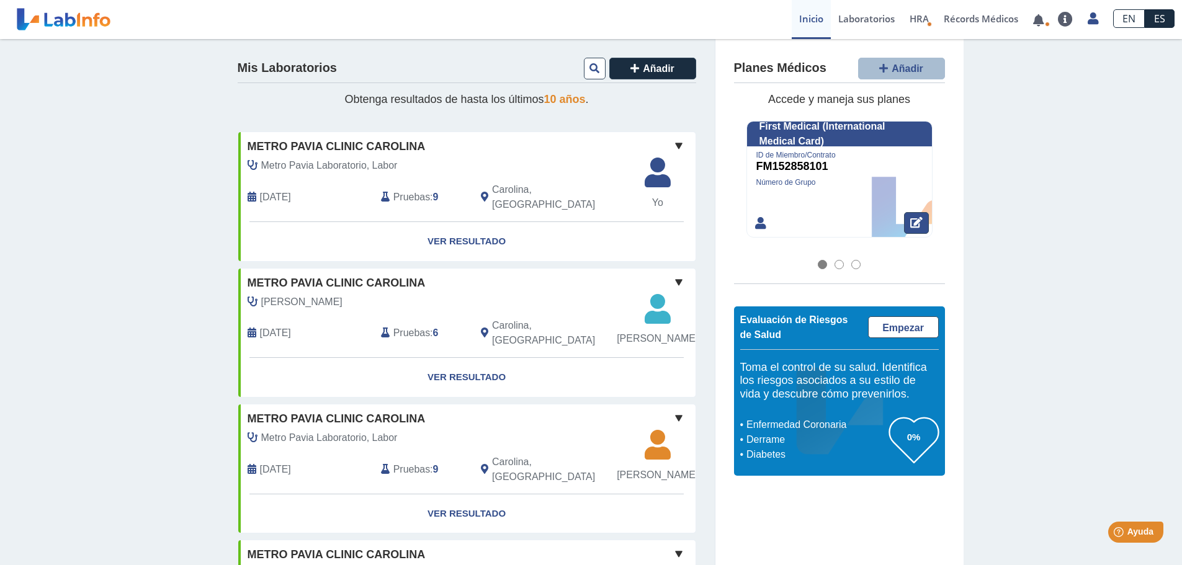
click at [917, 225] on button at bounding box center [916, 223] width 25 height 22
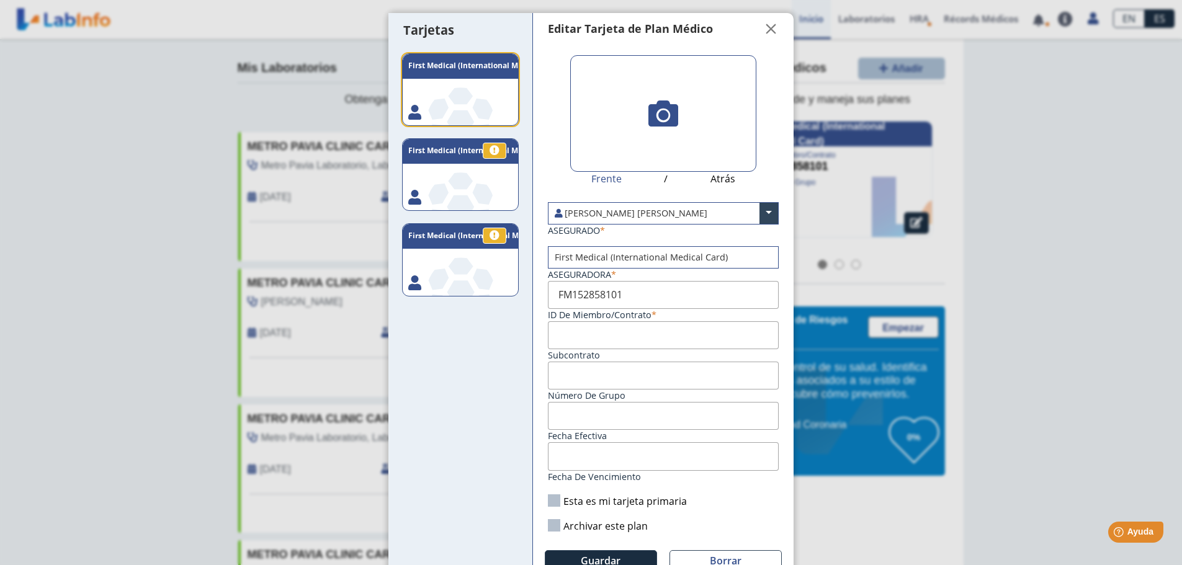
click at [664, 295] on input "FM152858101" at bounding box center [663, 295] width 231 height 28
click at [767, 27] on span "" at bounding box center [771, 29] width 15 height 15
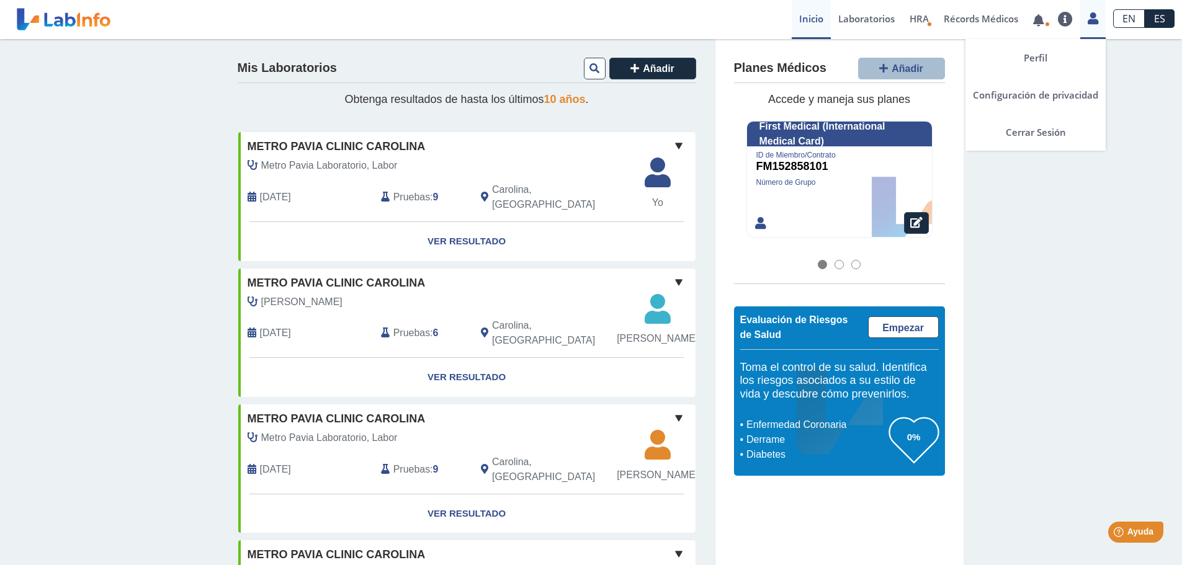
click at [1092, 18] on icon at bounding box center [1092, 18] width 11 height 9
click at [1027, 132] on link "Cerrar Sesión" at bounding box center [1035, 132] width 140 height 37
